Goal: Task Accomplishment & Management: Manage account settings

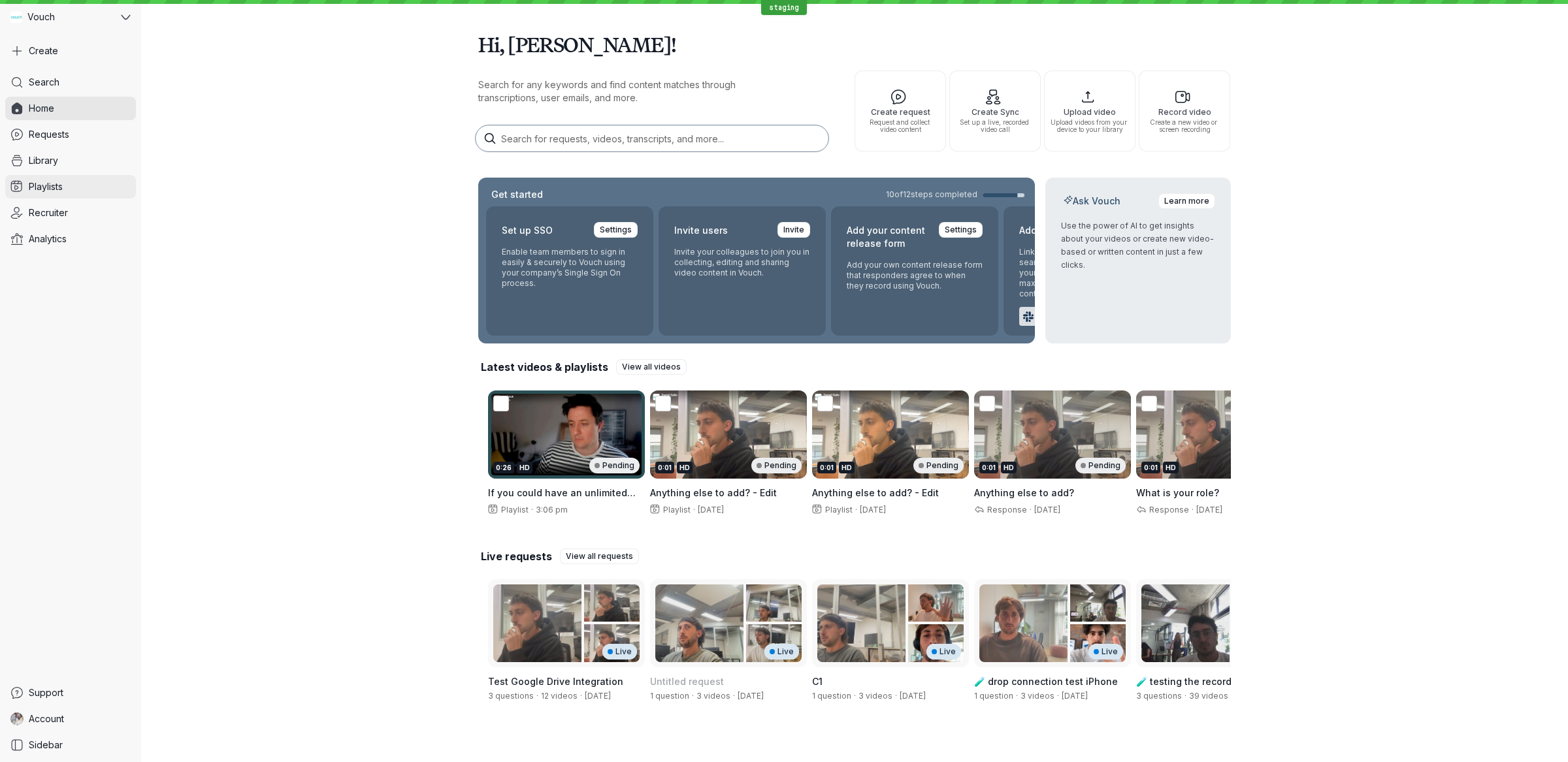
click at [92, 194] on link "Playlists" at bounding box center [70, 187] width 131 height 24
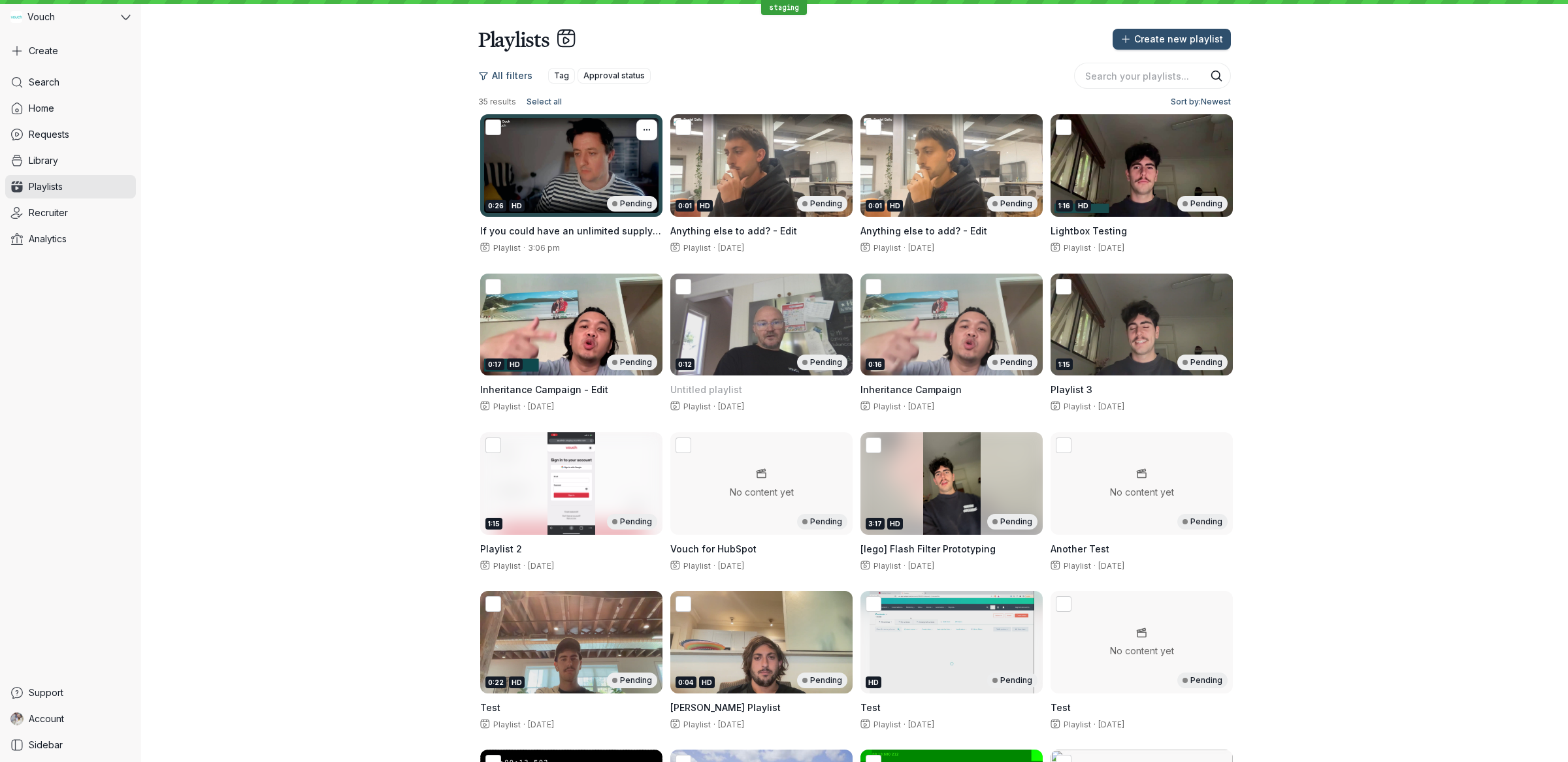
click at [655, 181] on div "0:26 HD Pending" at bounding box center [571, 165] width 182 height 103
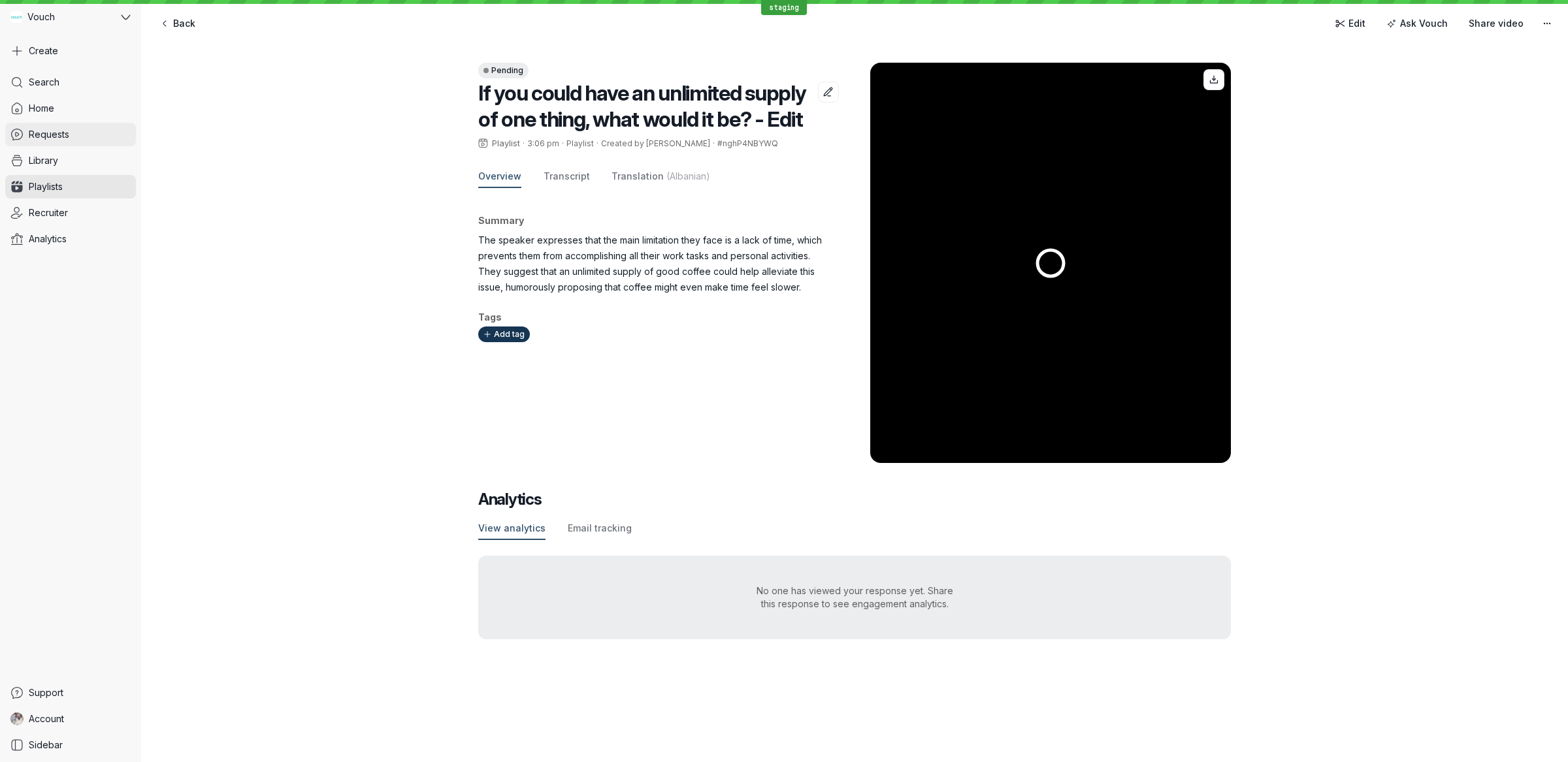
click at [90, 128] on link "Requests" at bounding box center [70, 135] width 131 height 24
